Goal: Transaction & Acquisition: Download file/media

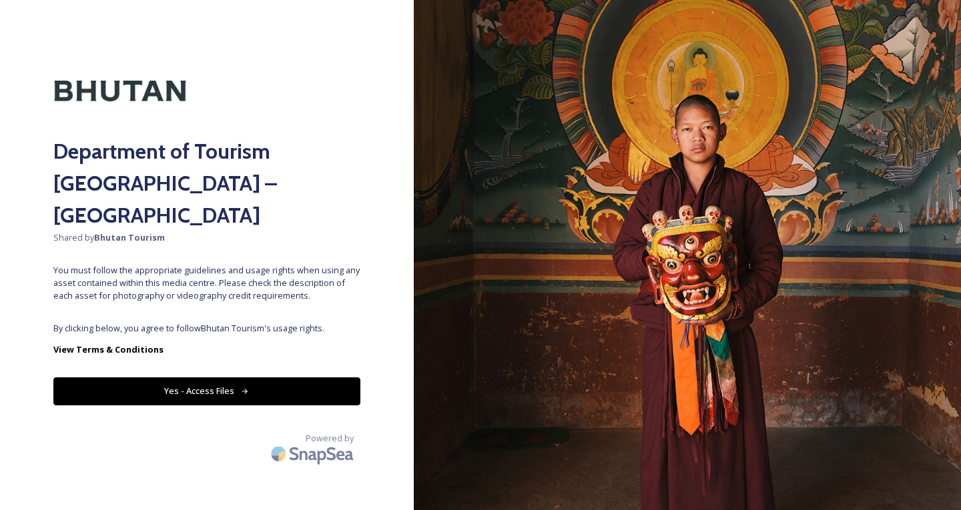
click at [204, 378] on button "Yes - Access Files" at bounding box center [206, 391] width 307 height 27
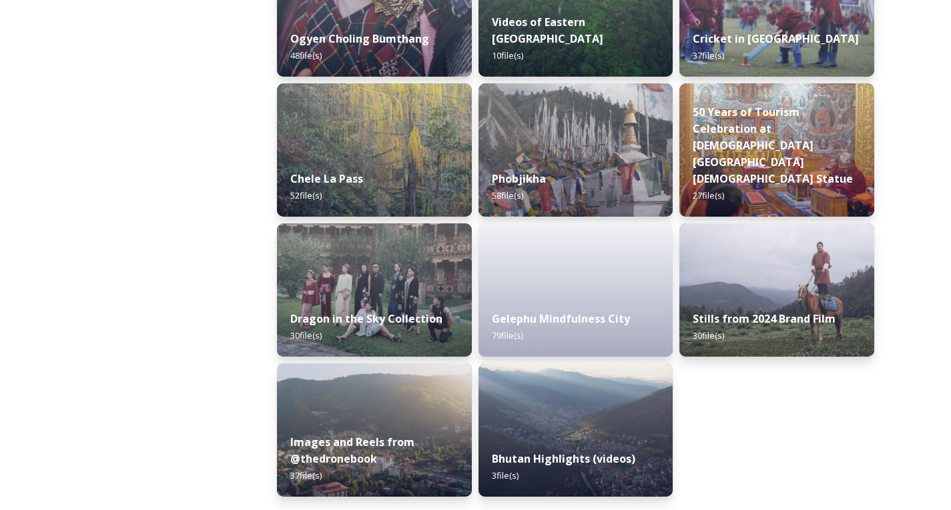
scroll to position [2199, 0]
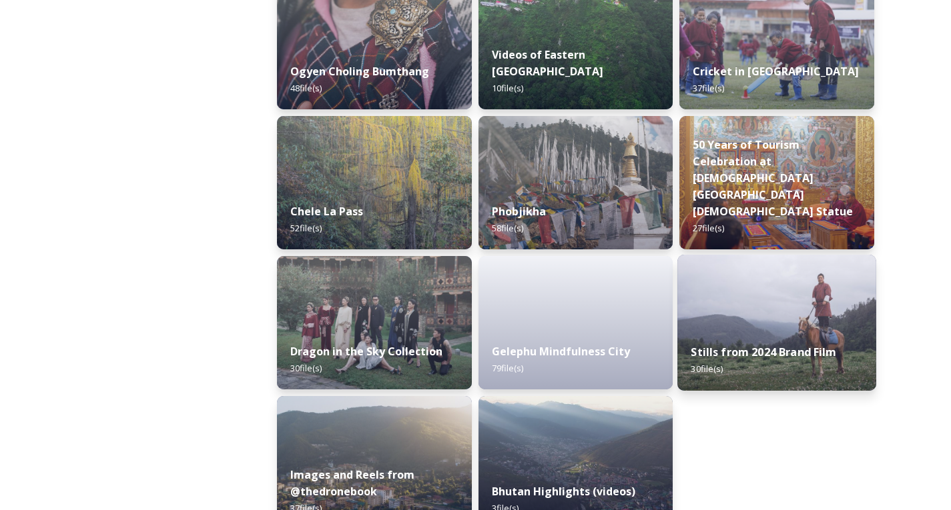
click at [774, 343] on div "Stills from 2024 Brand Film 30 file(s)" at bounding box center [776, 360] width 199 height 61
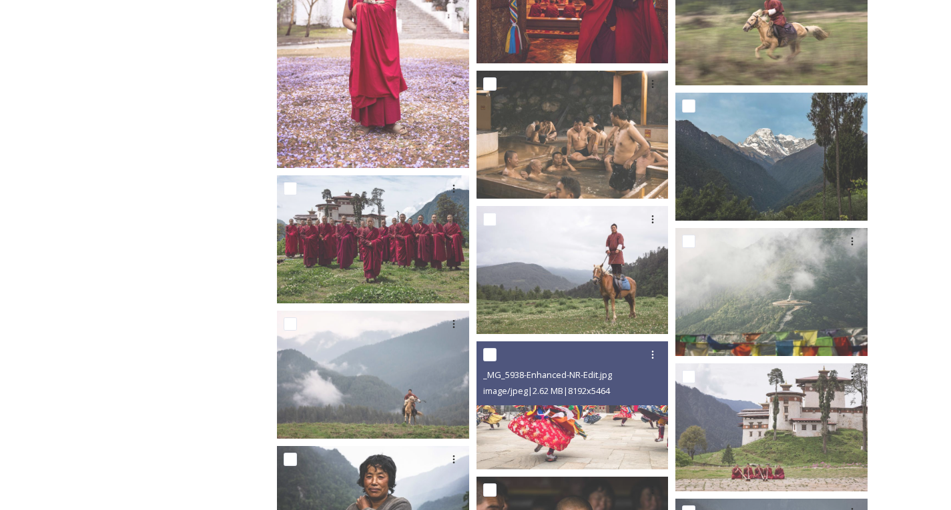
scroll to position [861, 0]
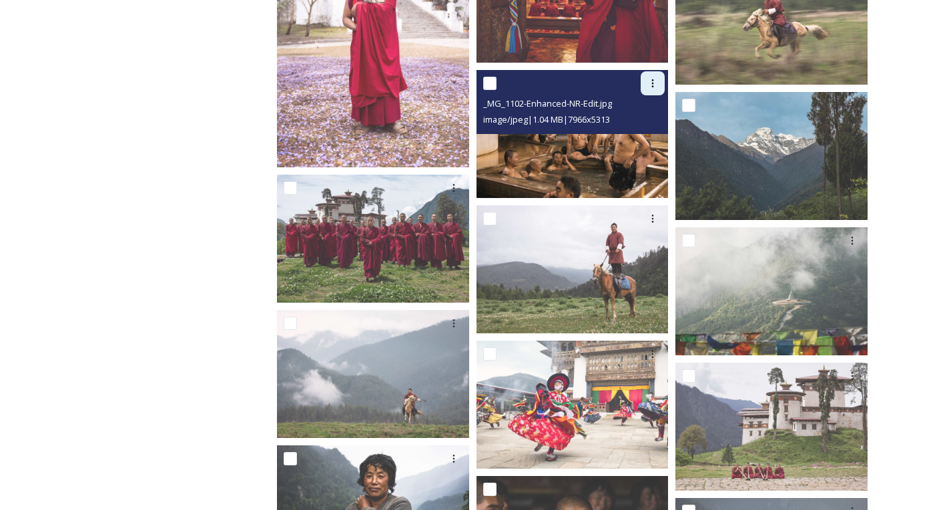
click at [646, 82] on div at bounding box center [653, 83] width 24 height 24
click at [629, 134] on span "Download" at bounding box center [637, 138] width 41 height 13
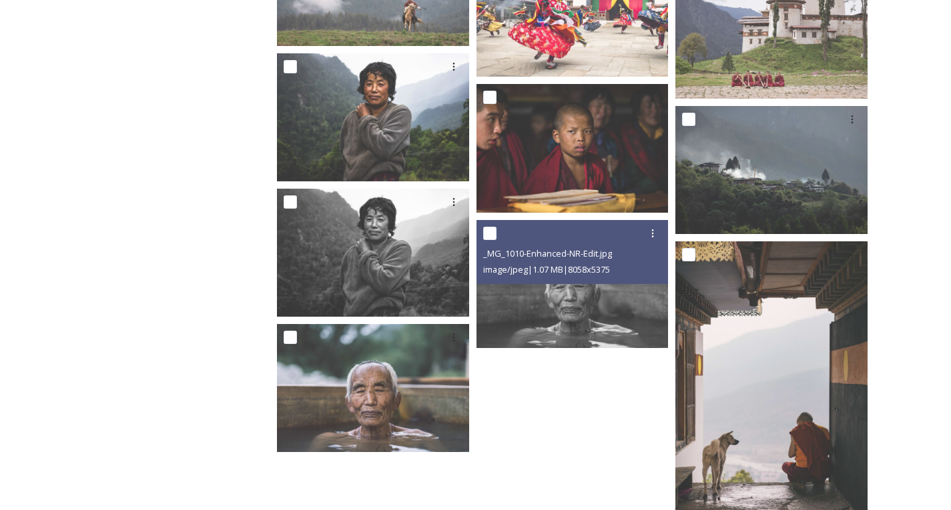
scroll to position [1256, 0]
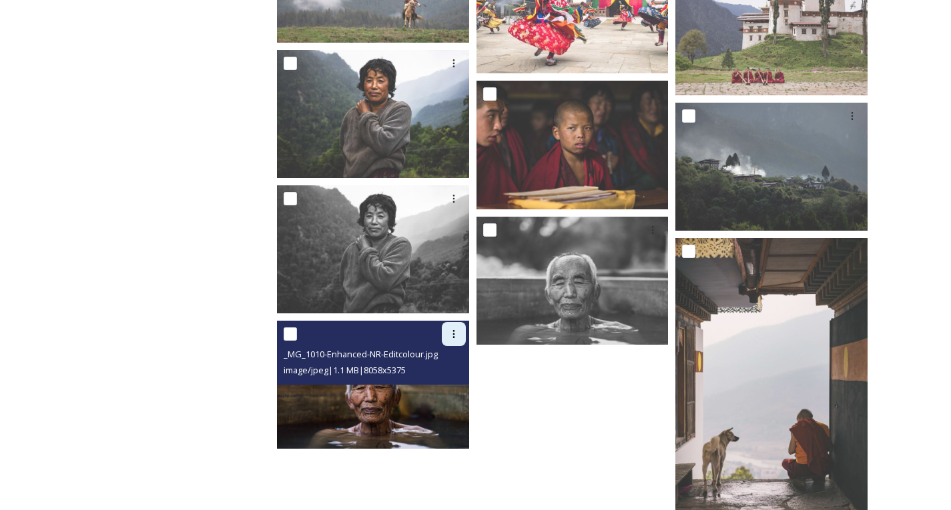
click at [454, 336] on icon at bounding box center [453, 334] width 11 height 11
click at [447, 388] on span "Download" at bounding box center [438, 390] width 41 height 13
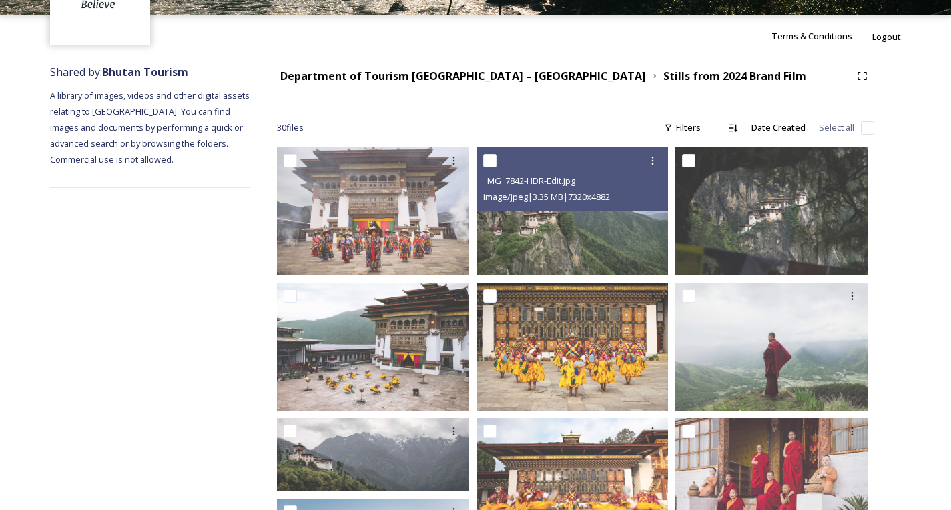
scroll to position [0, 0]
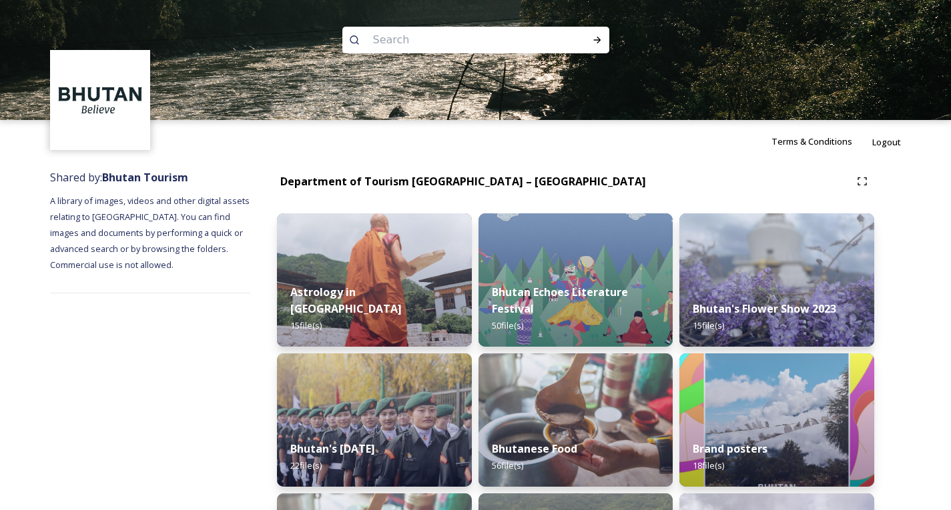
click at [486, 46] on input at bounding box center [457, 39] width 183 height 29
type input "hot-stone"
click at [597, 39] on icon at bounding box center [597, 40] width 11 height 11
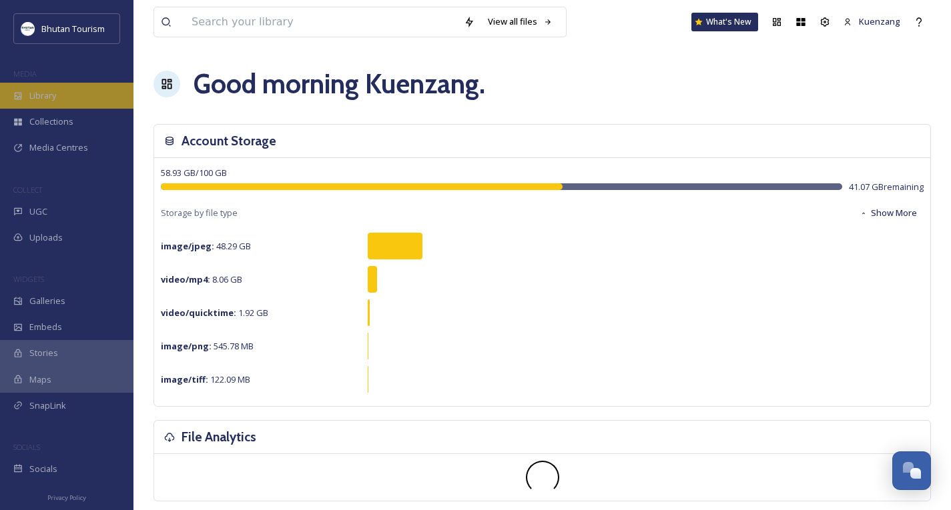
click at [57, 103] on div "Library" at bounding box center [66, 96] width 133 height 26
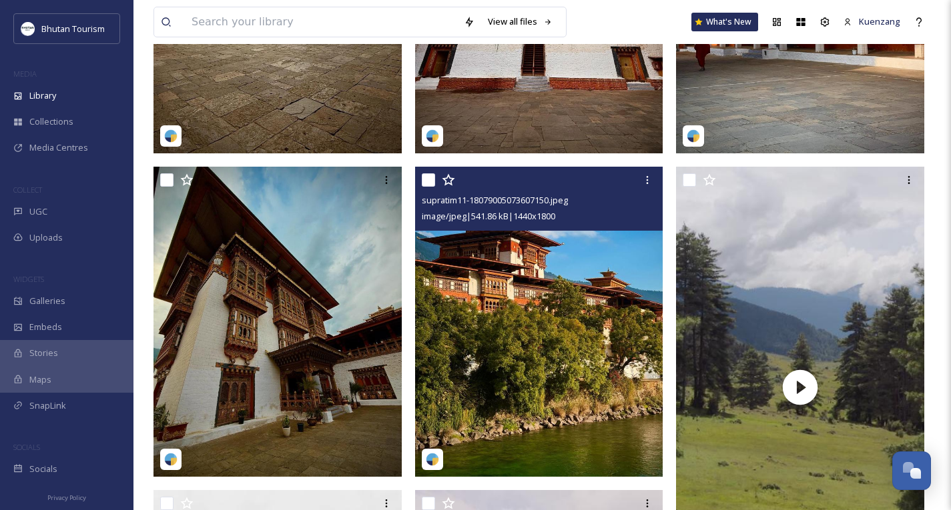
scroll to position [643, 0]
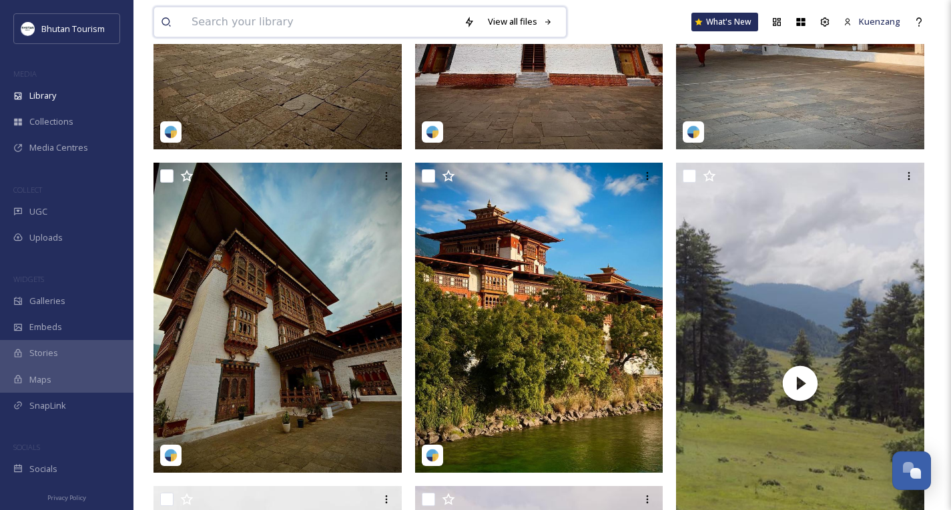
click at [308, 27] on input at bounding box center [321, 21] width 272 height 29
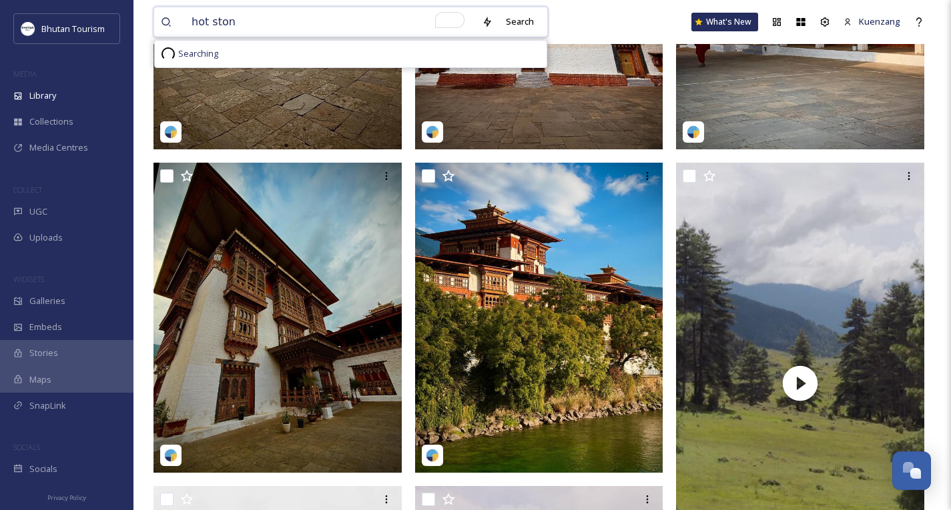
type input "hot stone"
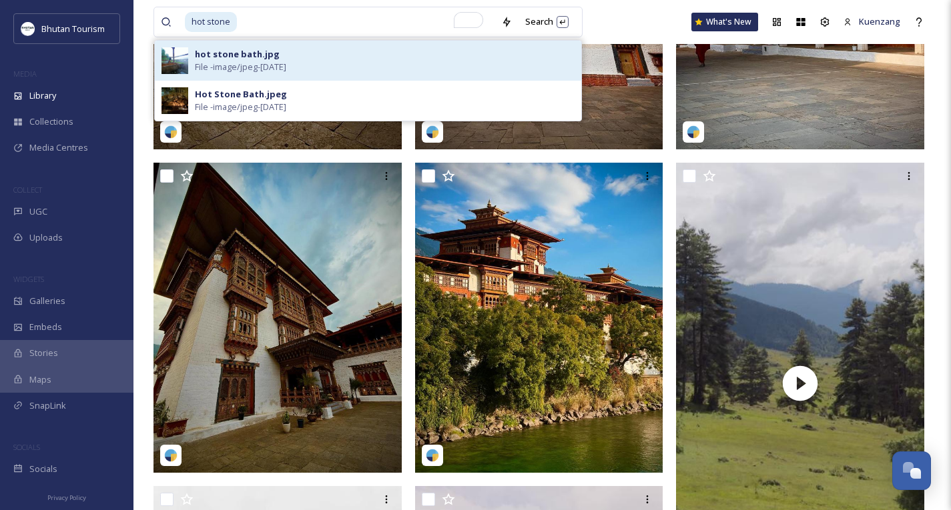
click at [286, 61] on span "File - image/jpeg - [DATE]" at bounding box center [240, 67] width 91 height 13
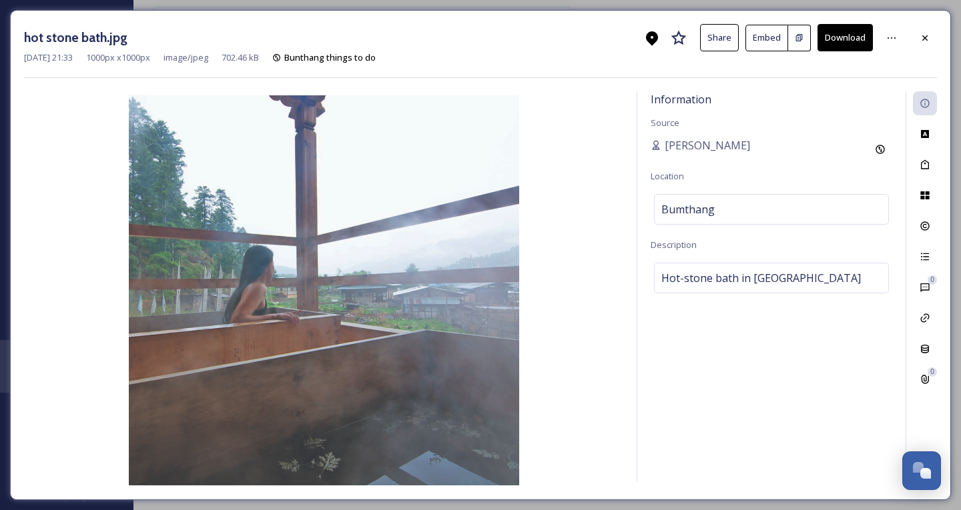
click at [839, 29] on button "Download" at bounding box center [844, 37] width 55 height 27
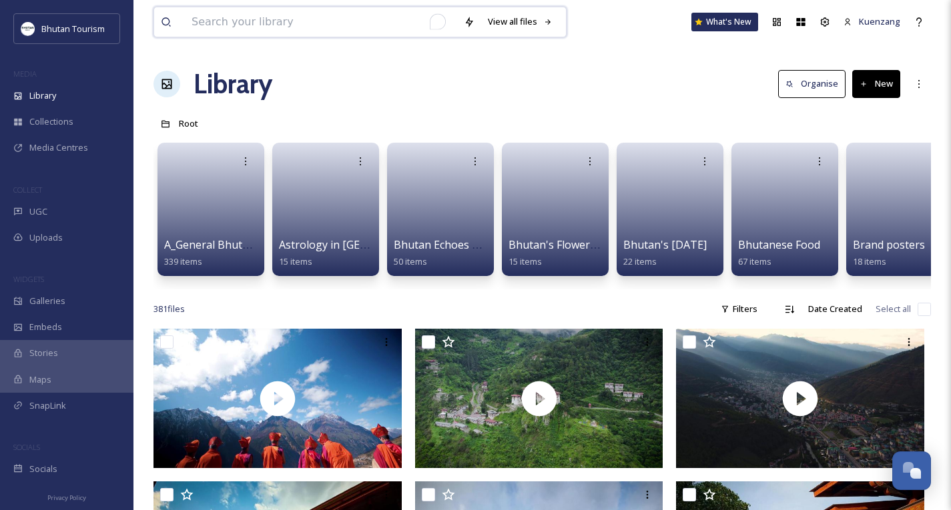
click at [225, 25] on input "To enrich screen reader interactions, please activate Accessibility in Grammarl…" at bounding box center [321, 21] width 272 height 29
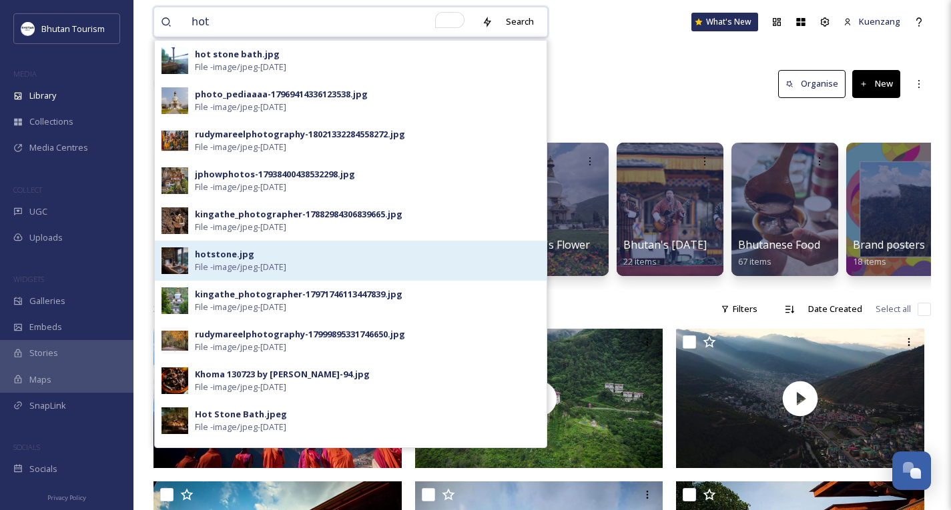
type input "hot"
click at [224, 252] on div "hotstone.jpg" at bounding box center [224, 254] width 59 height 13
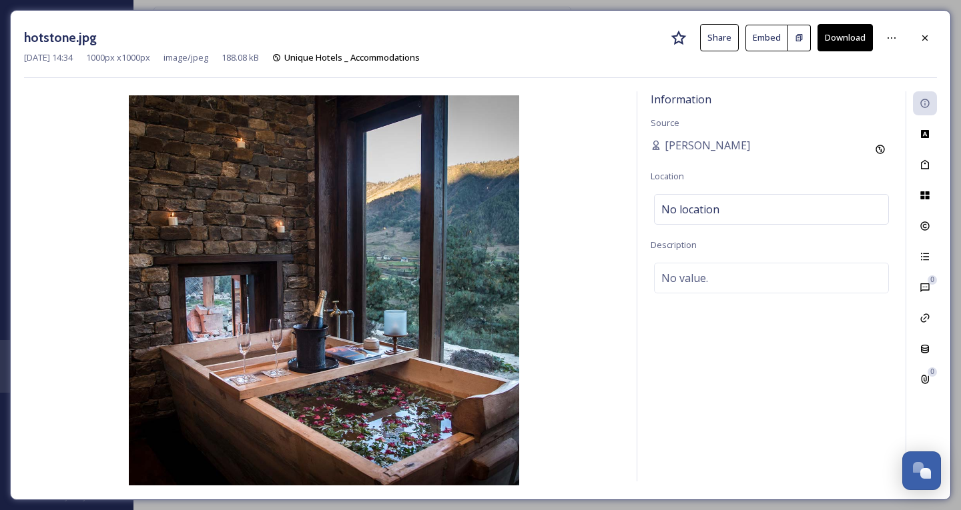
click at [845, 38] on button "Download" at bounding box center [844, 37] width 55 height 27
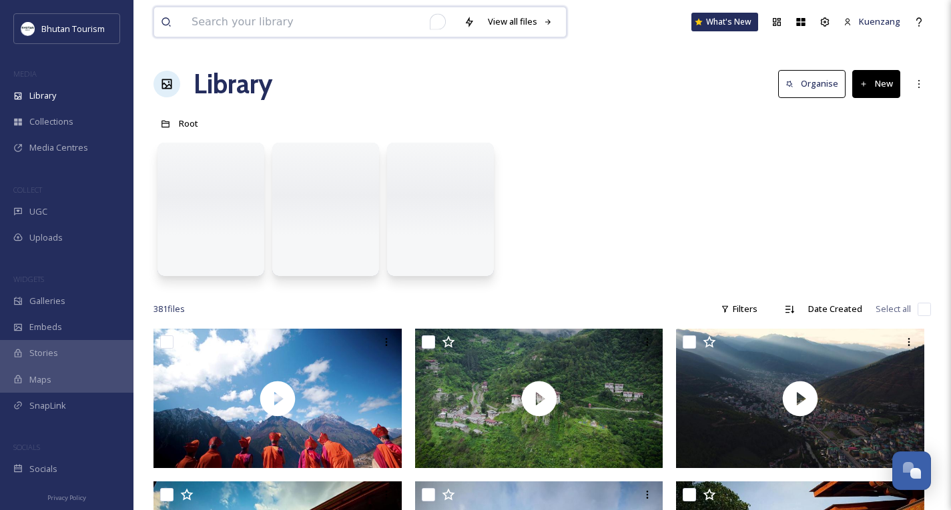
click at [226, 22] on input "To enrich screen reader interactions, please activate Accessibility in Grammarl…" at bounding box center [321, 21] width 272 height 29
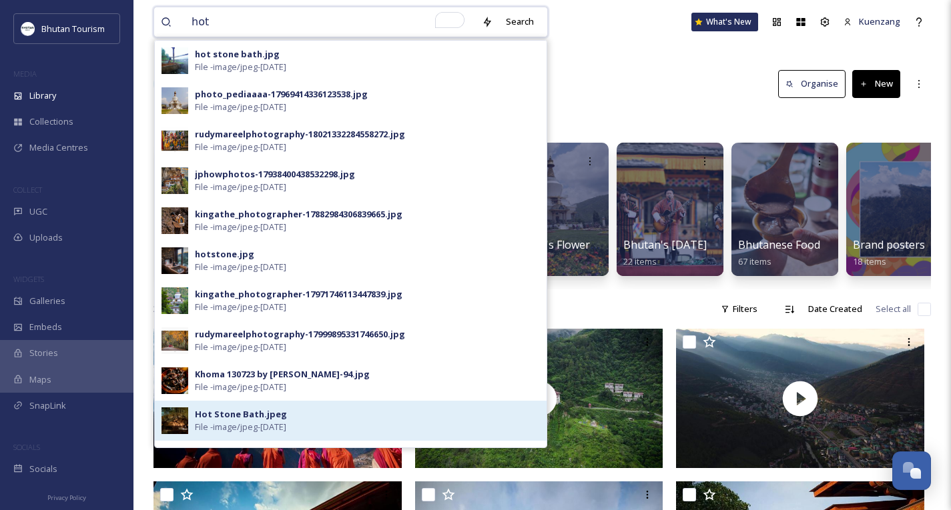
type input "hot"
click at [230, 412] on div "Hot Stone Bath.jpeg" at bounding box center [241, 414] width 92 height 13
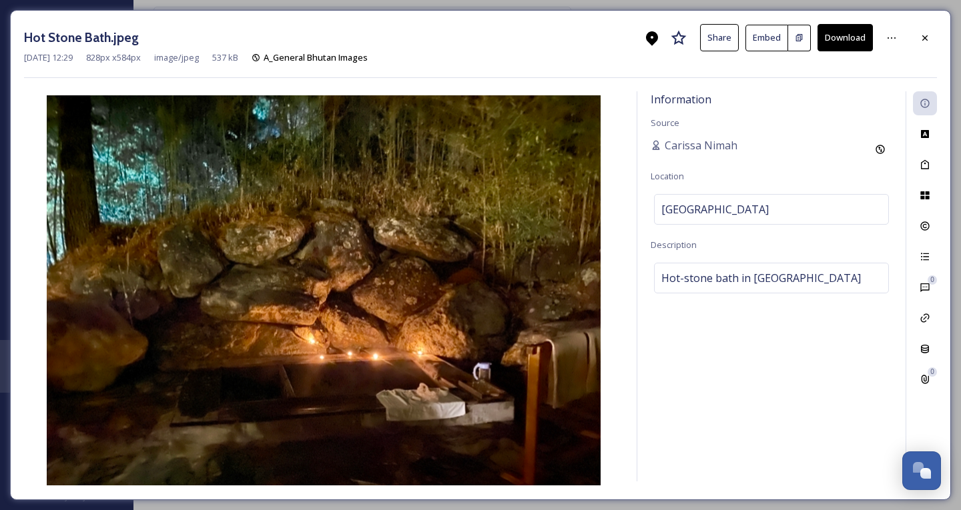
click at [852, 39] on button "Download" at bounding box center [844, 37] width 55 height 27
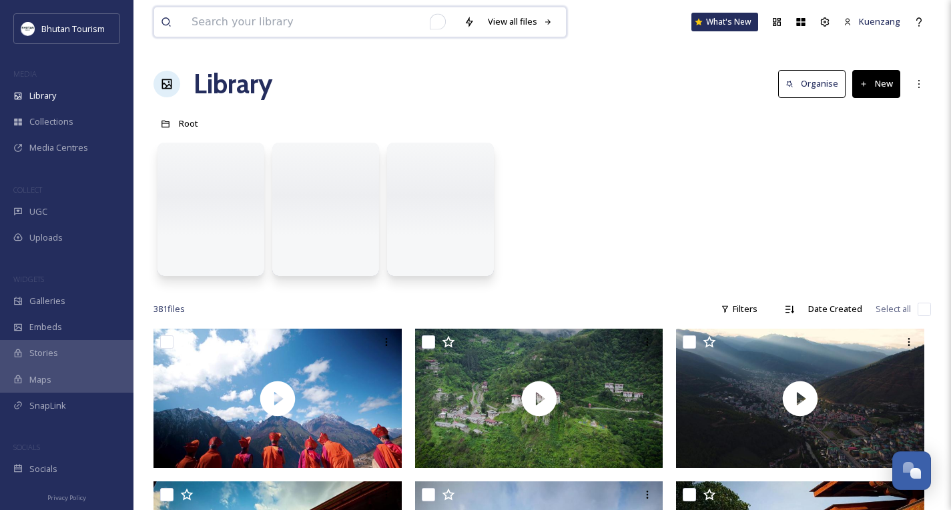
click at [284, 17] on input "To enrich screen reader interactions, please activate Accessibility in Grammarl…" at bounding box center [321, 21] width 272 height 29
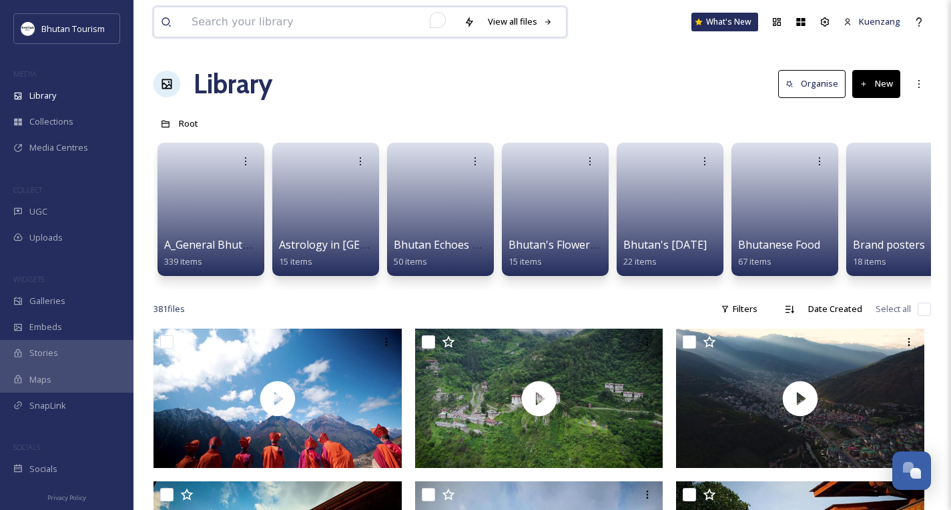
type input "g"
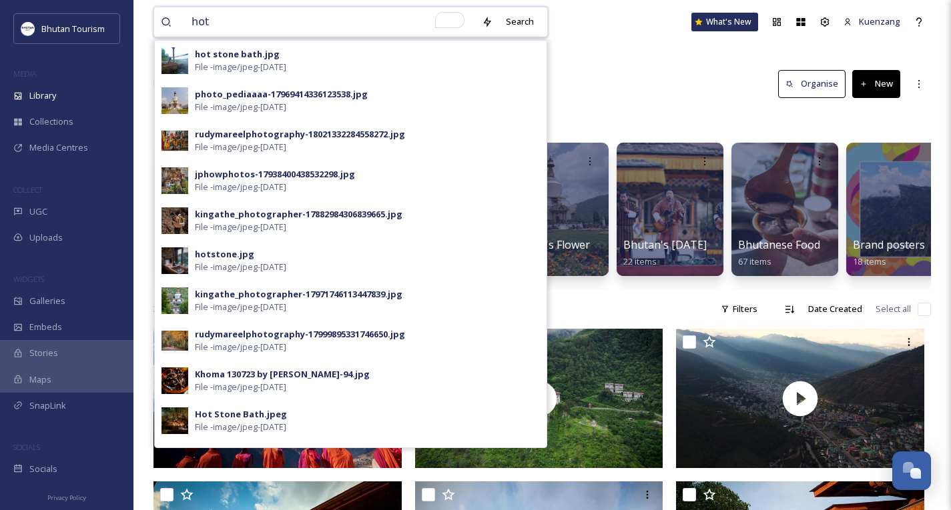
type input "hot"
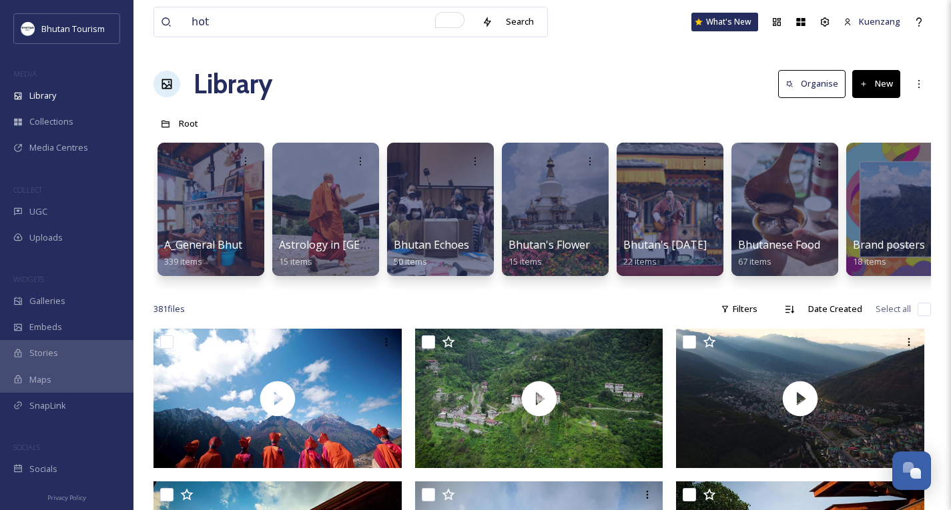
click at [615, 33] on div "hot Search What's [GEOGRAPHIC_DATA]" at bounding box center [541, 22] width 777 height 44
